Goal: Subscribe to service/newsletter

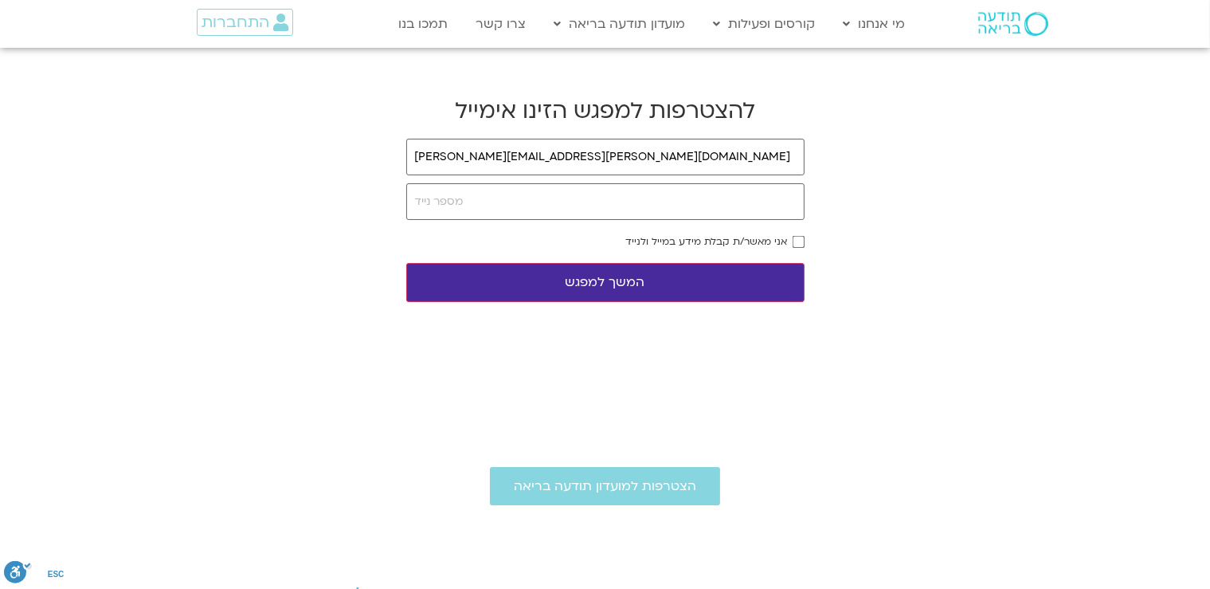
type input "[PERSON_NAME][EMAIL_ADDRESS][PERSON_NAME][DOMAIN_NAME]"
click at [478, 206] on input "tel" at bounding box center [605, 201] width 398 height 37
type input "0547536117"
click at [717, 279] on button "המשך למפגש" at bounding box center [605, 282] width 398 height 39
click at [671, 283] on button "המשך למפגש" at bounding box center [605, 282] width 398 height 39
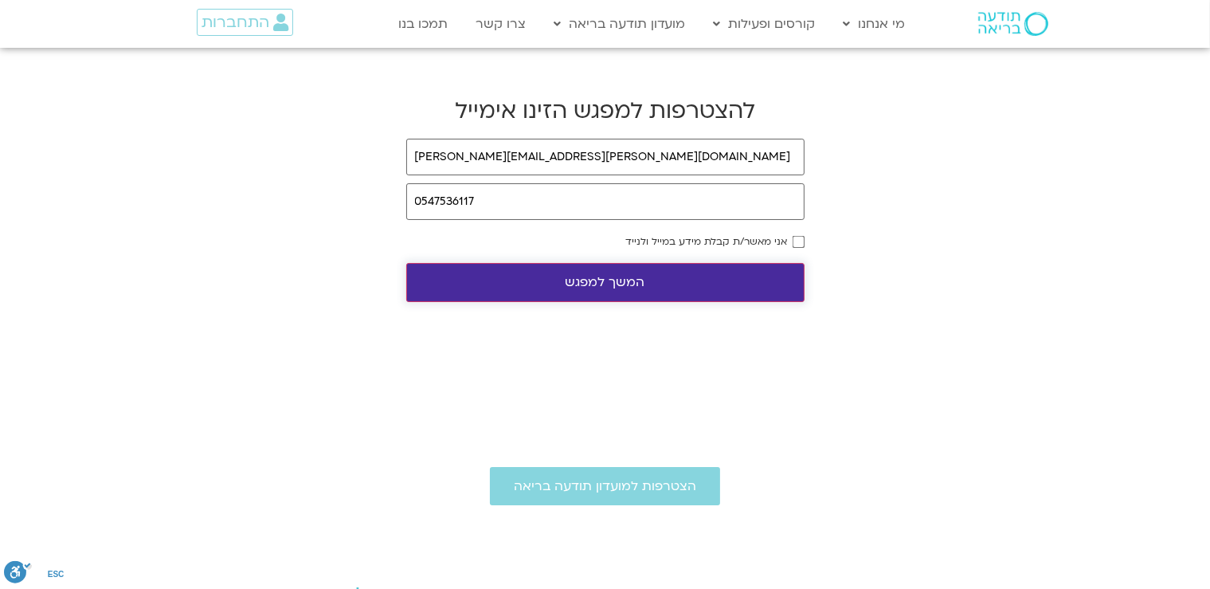
click at [596, 286] on button "המשך למפגש" at bounding box center [605, 282] width 398 height 39
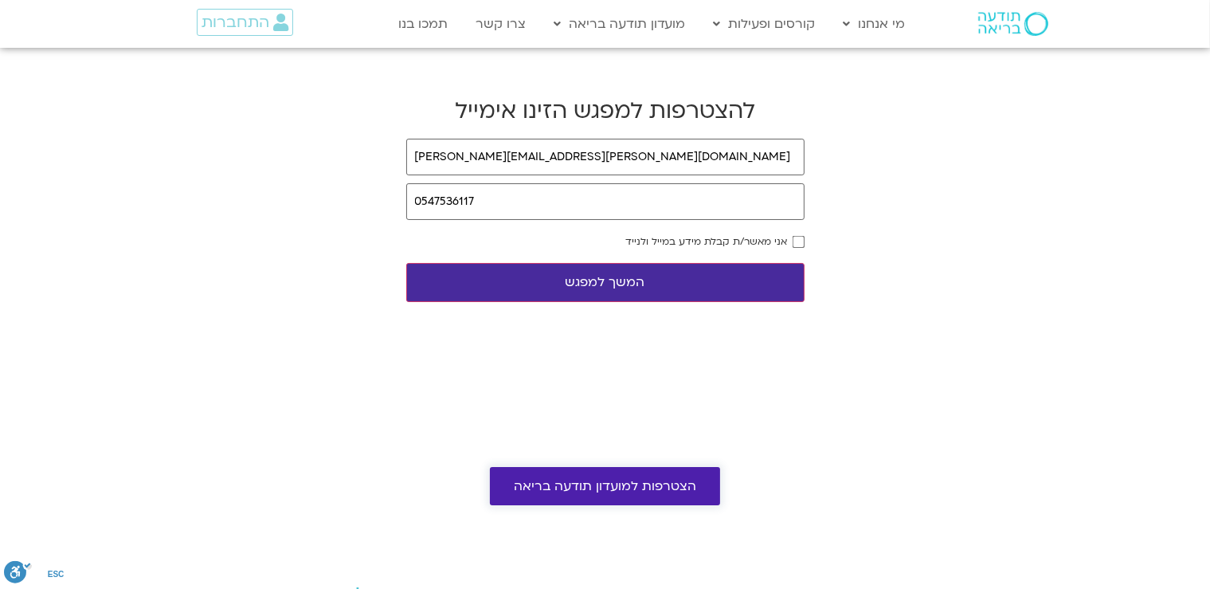
click at [550, 483] on span "הצטרפות למועדון תודעה בריאה" at bounding box center [605, 486] width 182 height 14
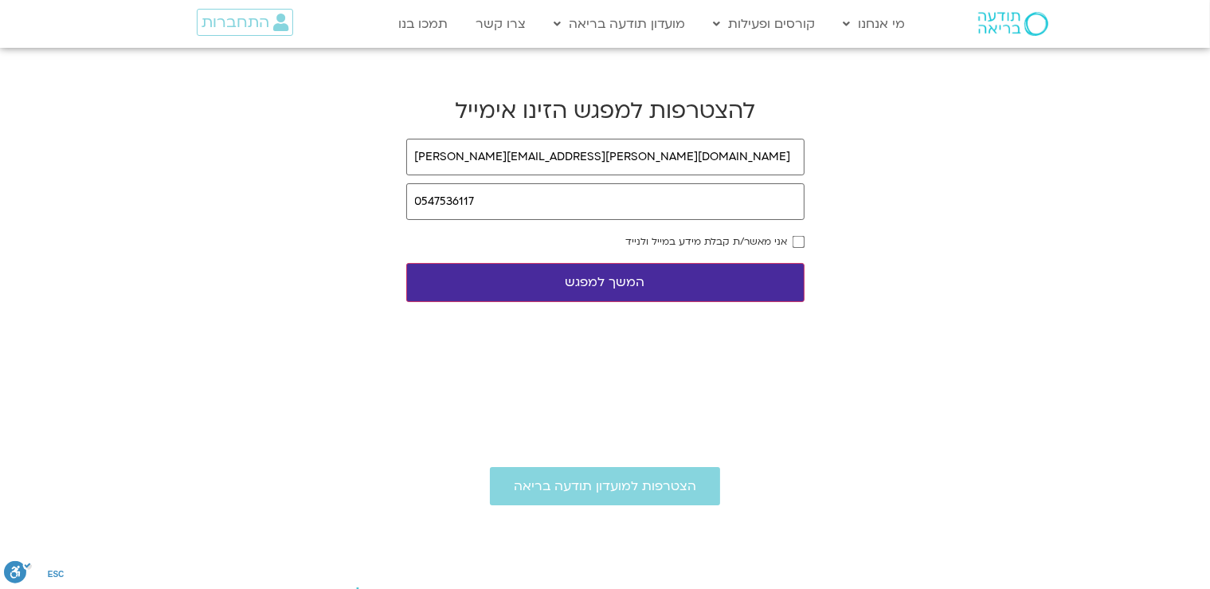
click at [443, 276] on button "המשך למפגש" at bounding box center [605, 282] width 398 height 39
